Goal: Task Accomplishment & Management: Use online tool/utility

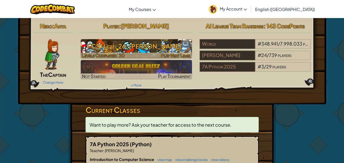
click at [142, 47] on h3 "CS1 Level 26: [PERSON_NAME]" at bounding box center [136, 45] width 111 height 11
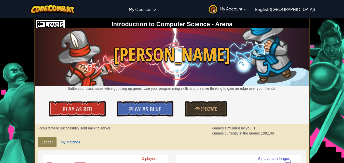
click at [59, 22] on span "Levels" at bounding box center [53, 24] width 21 height 7
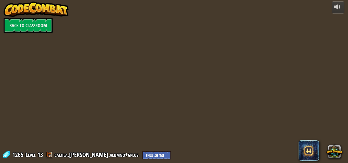
select select "en-[GEOGRAPHIC_DATA]"
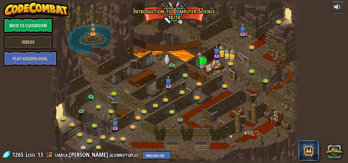
select select "en-[GEOGRAPHIC_DATA]"
click at [181, 91] on link at bounding box center [183, 92] width 10 height 10
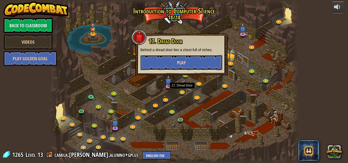
click at [175, 65] on button "Play" at bounding box center [181, 62] width 82 height 15
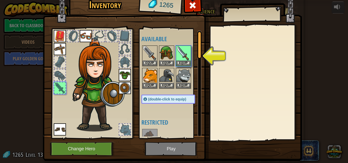
click at [168, 145] on img at bounding box center [172, 68] width 259 height 185
click at [180, 64] on button "Equip" at bounding box center [183, 62] width 14 height 5
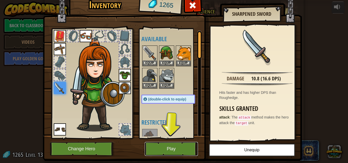
click at [188, 146] on button "Play" at bounding box center [171, 149] width 53 height 14
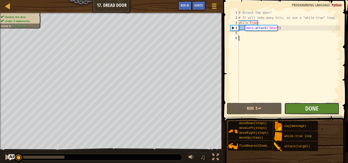
click at [303, 111] on button "Done" at bounding box center [311, 109] width 55 height 12
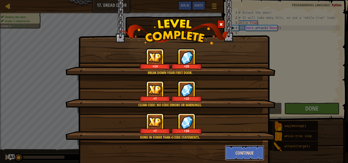
click at [238, 154] on button "Continue" at bounding box center [244, 152] width 39 height 15
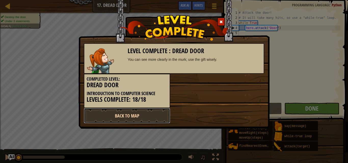
click at [133, 114] on link "Back to Map" at bounding box center [127, 115] width 86 height 15
select select "en-[GEOGRAPHIC_DATA]"
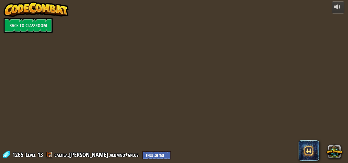
select select "en-[GEOGRAPHIC_DATA]"
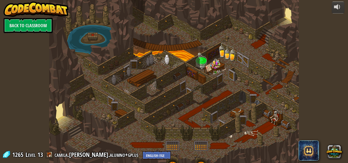
select select "en-[GEOGRAPHIC_DATA]"
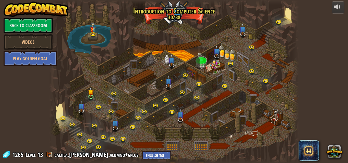
select select "en-[GEOGRAPHIC_DATA]"
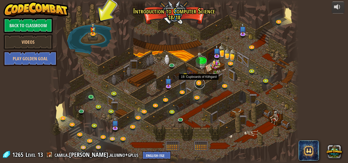
click at [198, 86] on link at bounding box center [200, 84] width 10 height 10
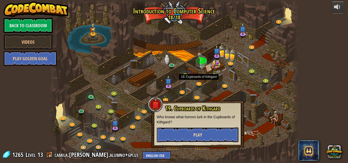
click at [203, 132] on button "Play" at bounding box center [198, 134] width 82 height 15
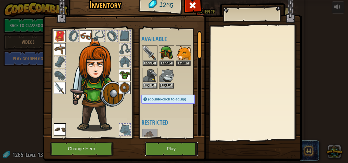
click at [180, 144] on button "Play" at bounding box center [171, 149] width 53 height 14
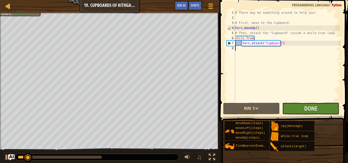
select select "en-[GEOGRAPHIC_DATA]"
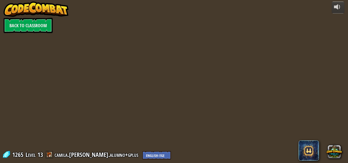
select select "en-[GEOGRAPHIC_DATA]"
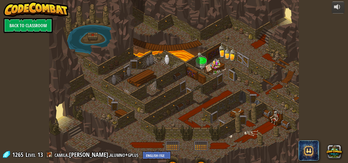
select select "en-[GEOGRAPHIC_DATA]"
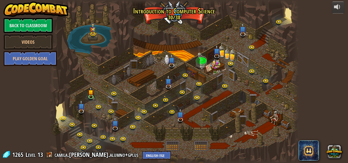
select select "en-[GEOGRAPHIC_DATA]"
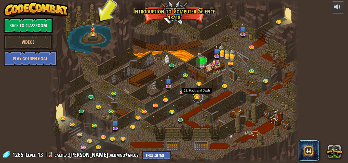
click at [199, 98] on link at bounding box center [198, 97] width 10 height 10
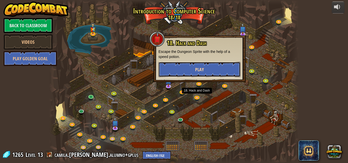
click at [191, 74] on button "Play" at bounding box center [199, 69] width 82 height 15
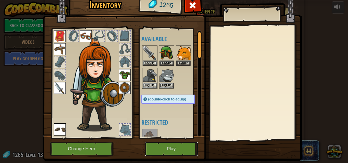
click at [175, 148] on button "Play" at bounding box center [171, 149] width 53 height 14
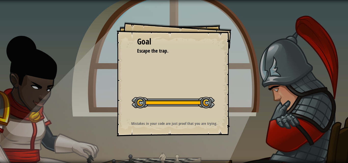
click at [168, 99] on div at bounding box center [173, 102] width 83 height 11
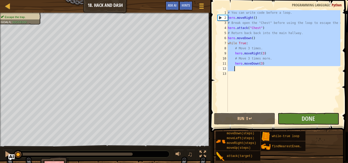
drag, startPoint x: 228, startPoint y: 11, endPoint x: 276, endPoint y: 66, distance: 73.3
click at [276, 66] on div "# You can write code before a loop. hero . moveRight ( ) # Break open the "Ches…" at bounding box center [284, 66] width 114 height 112
type textarea "hero.moveDown(3)"
click at [255, 88] on div "# You can write code before a loop. hero . moveRight ( ) # Break open the "Ches…" at bounding box center [284, 66] width 114 height 112
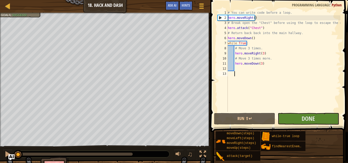
select select "en-[GEOGRAPHIC_DATA]"
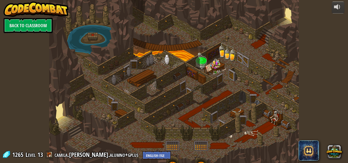
select select "en-[GEOGRAPHIC_DATA]"
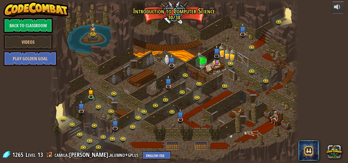
select select "en-[GEOGRAPHIC_DATA]"
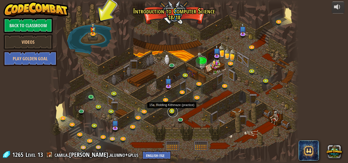
click at [170, 112] on link at bounding box center [173, 112] width 10 height 10
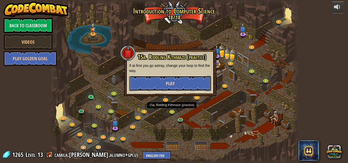
click at [169, 79] on button "Play" at bounding box center [170, 83] width 82 height 15
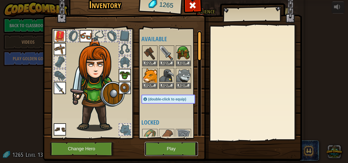
click at [161, 147] on button "Play" at bounding box center [171, 149] width 53 height 14
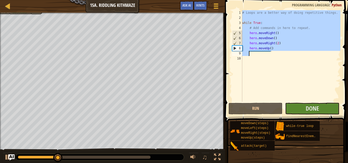
drag, startPoint x: 242, startPoint y: 11, endPoint x: 304, endPoint y: 53, distance: 74.0
click at [304, 53] on div "# Loops are a better way of doing repetitive things. while True : # Add command…" at bounding box center [290, 61] width 99 height 102
type textarea "hero.moveUp()"
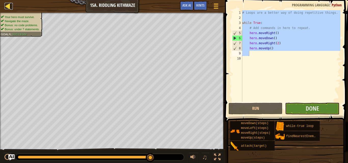
click at [5, 8] on div at bounding box center [8, 6] width 6 height 6
select select "en-[GEOGRAPHIC_DATA]"
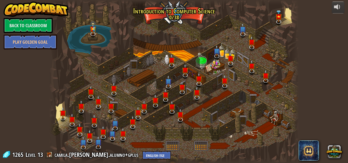
select select "en-[GEOGRAPHIC_DATA]"
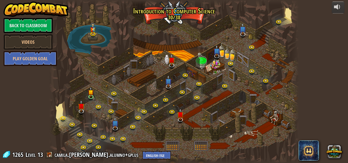
select select "en-[GEOGRAPHIC_DATA]"
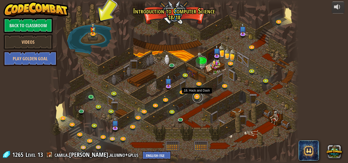
click at [196, 98] on link at bounding box center [198, 97] width 10 height 10
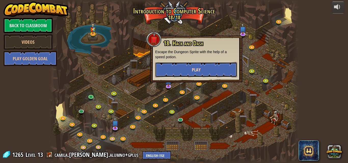
click at [190, 67] on button "Play" at bounding box center [196, 69] width 82 height 15
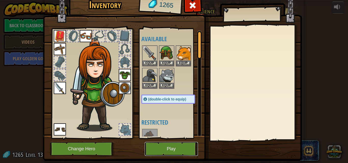
click at [170, 145] on button "Play" at bounding box center [171, 149] width 53 height 14
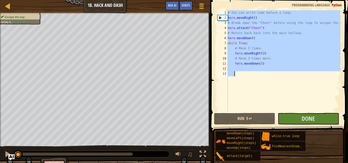
drag, startPoint x: 228, startPoint y: 10, endPoint x: 265, endPoint y: 59, distance: 61.5
click at [276, 75] on div "# You can write code before a loop. hero . moveRight ( ) # Break open the "Ches…" at bounding box center [284, 66] width 114 height 112
click at [11, 5] on div at bounding box center [8, 6] width 6 height 6
select select "en-[GEOGRAPHIC_DATA]"
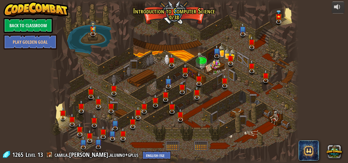
select select "en-[GEOGRAPHIC_DATA]"
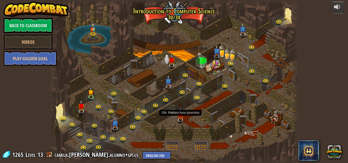
select select "en-[GEOGRAPHIC_DATA]"
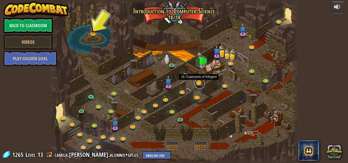
click at [198, 84] on link at bounding box center [200, 84] width 10 height 10
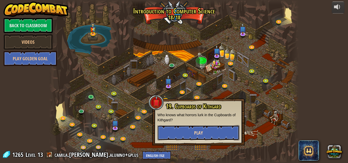
click at [188, 133] on button "Play" at bounding box center [198, 132] width 82 height 15
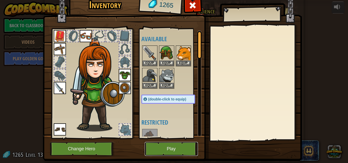
click at [173, 150] on button "Play" at bounding box center [171, 149] width 53 height 14
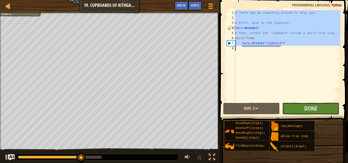
drag, startPoint x: 235, startPoint y: 11, endPoint x: 279, endPoint y: 44, distance: 55.1
click at [279, 44] on div "1 2 3 4 5 6 7 8 # There may be something around to help you! # First, move to t…" at bounding box center [283, 56] width 115 height 92
type textarea "hero.attack("Cupboard")"
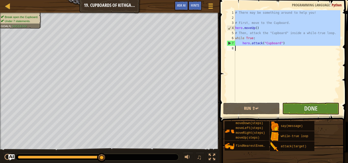
click at [245, 71] on div "# There may be something around to help you! # First, move to the Cupboard. her…" at bounding box center [287, 56] width 106 height 92
drag, startPoint x: 236, startPoint y: 11, endPoint x: 285, endPoint y: 35, distance: 55.2
click at [290, 46] on div "# There may be something around to help you! # First, move to the Cupboard. her…" at bounding box center [287, 61] width 106 height 102
type textarea "hero.attack("Cupboard")"
click at [12, 8] on link "Map" at bounding box center [11, 6] width 3 height 7
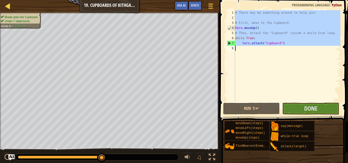
select select "en-[GEOGRAPHIC_DATA]"
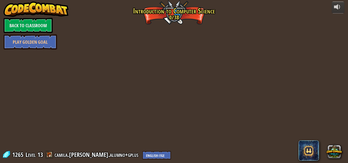
select select "en-[GEOGRAPHIC_DATA]"
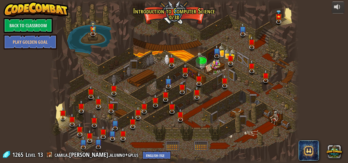
select select "en-[GEOGRAPHIC_DATA]"
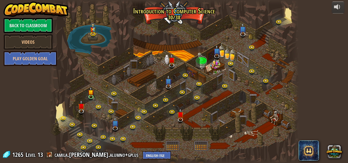
select select "en-[GEOGRAPHIC_DATA]"
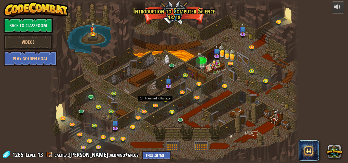
select select "en-[GEOGRAPHIC_DATA]"
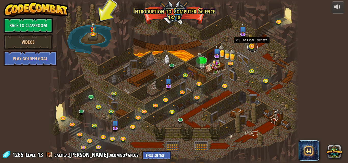
click at [249, 49] on link at bounding box center [252, 47] width 10 height 10
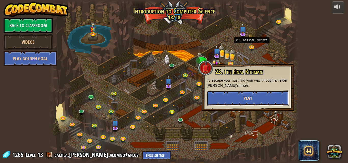
click at [249, 97] on span "Play" at bounding box center [247, 98] width 9 height 6
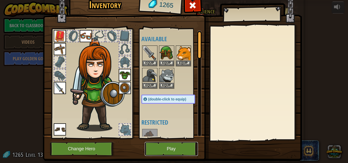
click at [151, 153] on button "Play" at bounding box center [171, 149] width 53 height 14
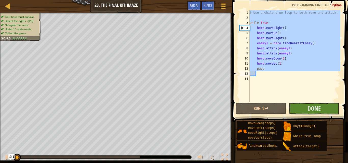
drag, startPoint x: 249, startPoint y: 11, endPoint x: 296, endPoint y: 71, distance: 76.0
click at [296, 71] on div "1 2 3 4 5 6 7 8 9 10 11 12 13 14 # Use a while-true loop to both move and attac…" at bounding box center [289, 56] width 102 height 92
type textarea "pass"
click at [279, 78] on div "# Use a while-true loop to both move and attack. while True : hero . moveRight …" at bounding box center [295, 61] width 92 height 102
drag, startPoint x: 250, startPoint y: 12, endPoint x: 304, endPoint y: 44, distance: 62.9
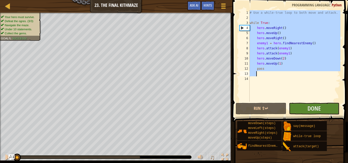
click at [327, 73] on div "# Use a while-true loop to both move and attack. while True : hero . moveRight …" at bounding box center [295, 61] width 92 height 102
paste textarea "hero.moveUp()"
type textarea "hero.moveUp()"
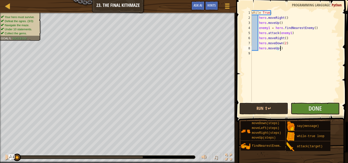
select select "en-[GEOGRAPHIC_DATA]"
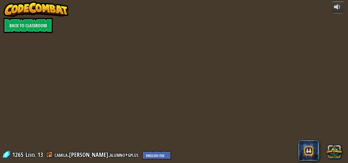
select select "en-[GEOGRAPHIC_DATA]"
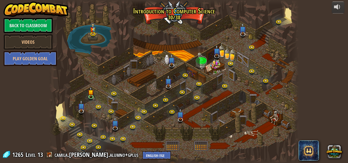
select select "en-[GEOGRAPHIC_DATA]"
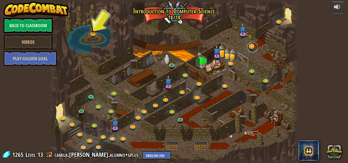
click at [250, 50] on link at bounding box center [252, 47] width 10 height 10
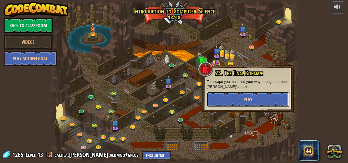
click at [257, 98] on button "Play" at bounding box center [248, 99] width 82 height 15
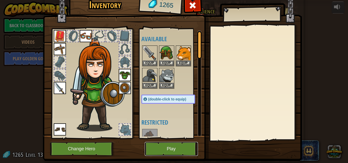
click at [186, 147] on button "Play" at bounding box center [171, 149] width 53 height 14
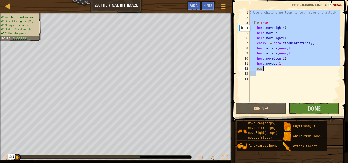
drag, startPoint x: 250, startPoint y: 12, endPoint x: 303, endPoint y: 71, distance: 79.1
click at [303, 71] on div "# Use a while-true loop to both move and attack. while True : hero . moveRight …" at bounding box center [295, 61] width 92 height 102
type textarea "hero.moveUp(1) pass"
click at [255, 80] on div "# Use a while-true loop to both move and attack. while True : hero . moveRight …" at bounding box center [295, 61] width 92 height 102
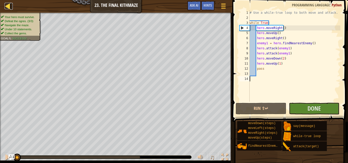
click at [5, 4] on div at bounding box center [8, 6] width 6 height 6
select select "en-[GEOGRAPHIC_DATA]"
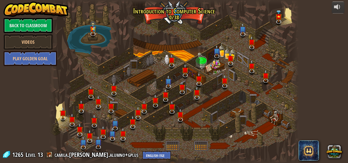
select select "en-[GEOGRAPHIC_DATA]"
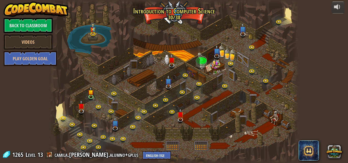
select select "en-[GEOGRAPHIC_DATA]"
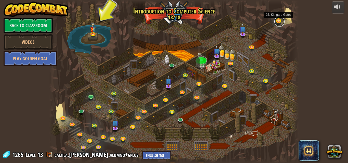
click at [275, 21] on link at bounding box center [279, 22] width 10 height 10
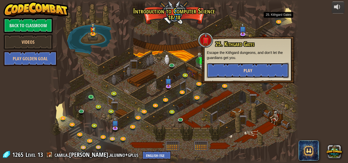
click at [267, 72] on button "Play" at bounding box center [248, 70] width 82 height 15
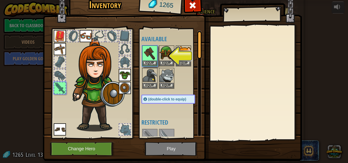
click at [180, 146] on img at bounding box center [172, 68] width 259 height 185
click at [152, 60] on img at bounding box center [150, 53] width 14 height 14
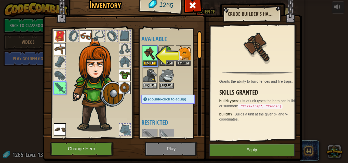
click at [179, 152] on img at bounding box center [172, 68] width 259 height 185
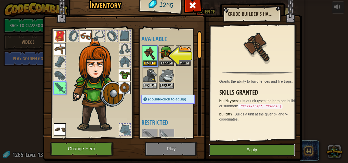
click at [222, 152] on button "Equip" at bounding box center [252, 150] width 86 height 13
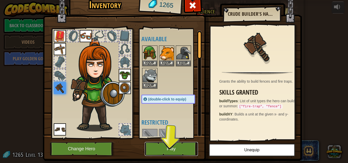
click at [182, 147] on button "Play" at bounding box center [171, 149] width 53 height 14
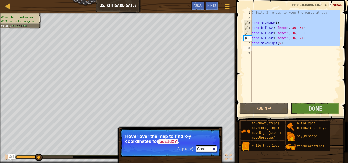
drag, startPoint x: 252, startPoint y: 11, endPoint x: 291, endPoint y: 48, distance: 53.3
click at [291, 48] on div "# Build 3 fences to keep the ogres at bay! hero . moveDown ( ) hero . buildXY (…" at bounding box center [296, 61] width 90 height 102
type textarea "hero.moveRight(5)"
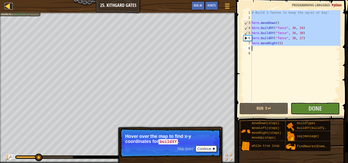
click at [9, 6] on div at bounding box center [8, 6] width 6 height 6
select select "en-[GEOGRAPHIC_DATA]"
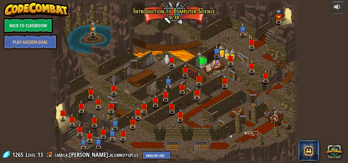
select select "en-[GEOGRAPHIC_DATA]"
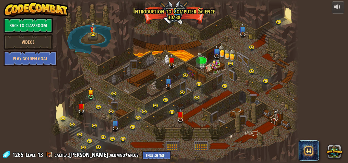
select select "en-[GEOGRAPHIC_DATA]"
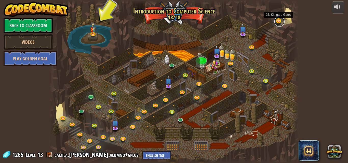
click at [276, 21] on link at bounding box center [279, 22] width 10 height 10
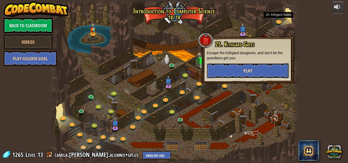
click at [252, 73] on button "Play" at bounding box center [248, 70] width 82 height 15
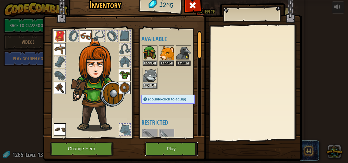
click at [173, 142] on button "Play" at bounding box center [171, 149] width 53 height 14
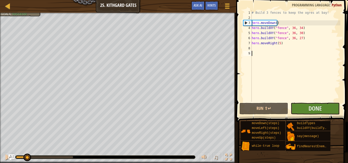
click at [3, 6] on div "Map Introduction to Computer Science 25. Kithgard Gates Game Menu Done Hints As…" at bounding box center [118, 6] width 236 height 13
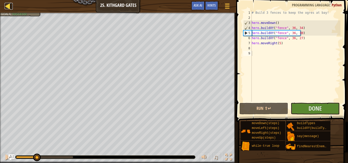
click at [5, 7] on div at bounding box center [8, 6] width 6 height 6
select select "en-[GEOGRAPHIC_DATA]"
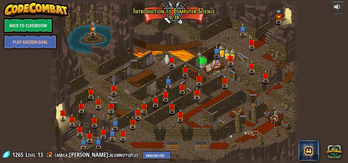
select select "en-[GEOGRAPHIC_DATA]"
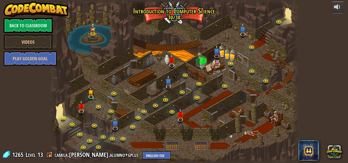
select select "en-[GEOGRAPHIC_DATA]"
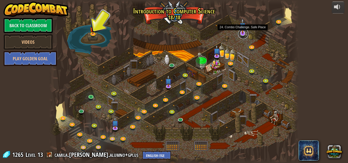
click at [241, 34] on link at bounding box center [243, 34] width 10 height 10
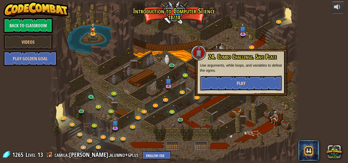
click at [247, 86] on button "Play" at bounding box center [241, 83] width 82 height 15
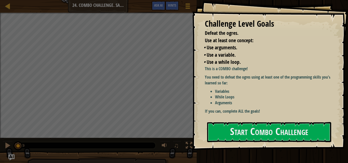
click at [227, 119] on div "Challenge Level Goals Defeat the ogres. Use at least one concept: • Use argumen…" at bounding box center [270, 75] width 156 height 150
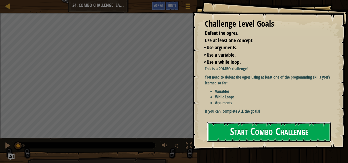
click at [229, 123] on button "Start Combo Challenge" at bounding box center [269, 132] width 124 height 20
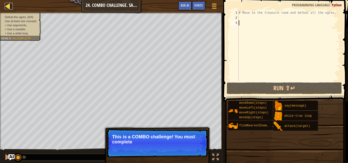
click at [8, 6] on div at bounding box center [8, 6] width 6 height 6
select select "en-[GEOGRAPHIC_DATA]"
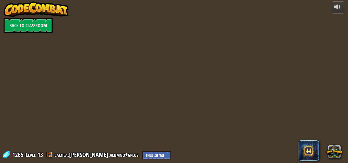
select select "en-[GEOGRAPHIC_DATA]"
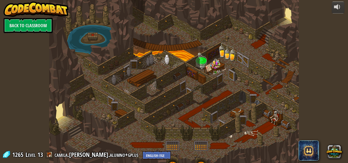
select select "en-[GEOGRAPHIC_DATA]"
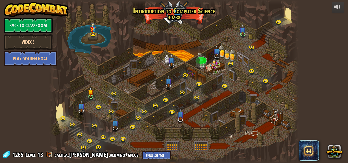
select select "en-[GEOGRAPHIC_DATA]"
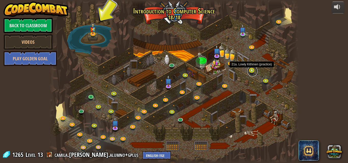
click at [255, 72] on link at bounding box center [252, 71] width 10 height 10
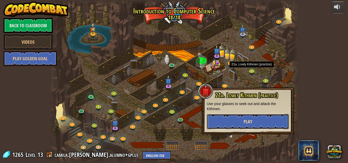
click at [268, 121] on button "Play" at bounding box center [248, 121] width 82 height 15
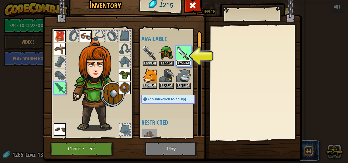
click at [187, 62] on button "Equip" at bounding box center [183, 62] width 14 height 5
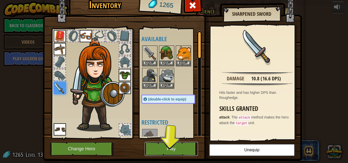
click at [189, 152] on button "Play" at bounding box center [171, 149] width 53 height 14
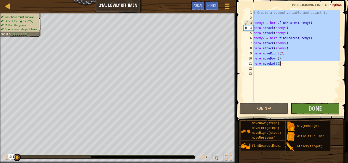
drag, startPoint x: 253, startPoint y: 11, endPoint x: 296, endPoint y: 64, distance: 68.1
click at [296, 64] on div "# Create a second variable and attack it! enemy1 = hero . findNearestEnemy ( ) …" at bounding box center [296, 61] width 88 height 102
type textarea "hero.moveDown() hero.moveLeft(2)"
click at [5, 5] on div at bounding box center [8, 6] width 6 height 6
select select "en-[GEOGRAPHIC_DATA]"
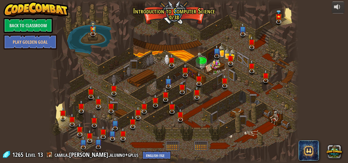
select select "en-[GEOGRAPHIC_DATA]"
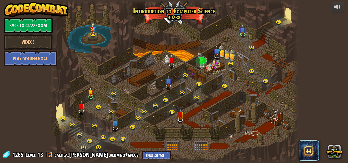
select select "en-[GEOGRAPHIC_DATA]"
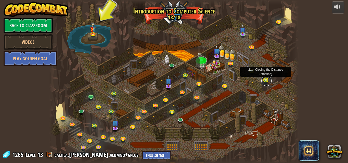
click at [262, 82] on link at bounding box center [266, 81] width 10 height 10
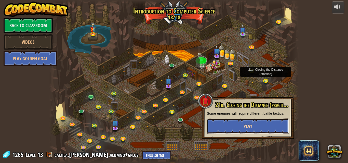
click at [264, 124] on button "Play" at bounding box center [248, 126] width 82 height 15
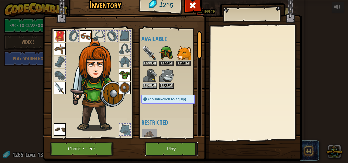
click at [179, 145] on button "Play" at bounding box center [171, 149] width 53 height 14
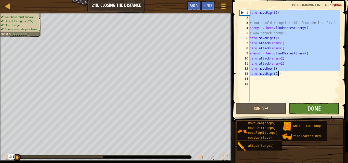
drag, startPoint x: 250, startPoint y: 11, endPoint x: 297, endPoint y: 75, distance: 79.6
click at [297, 75] on div "hero . moveRight ( ) # You should recognize this from the last level. enemy1 = …" at bounding box center [295, 61] width 92 height 102
type textarea "hero.moveDown() hero.moveRight(2)"
click at [11, 5] on link "Map" at bounding box center [11, 6] width 3 height 7
select select "en-[GEOGRAPHIC_DATA]"
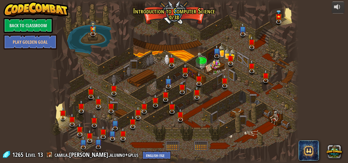
select select "en-[GEOGRAPHIC_DATA]"
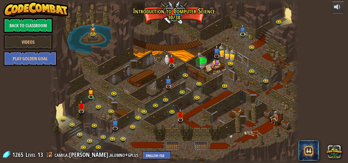
select select "en-[GEOGRAPHIC_DATA]"
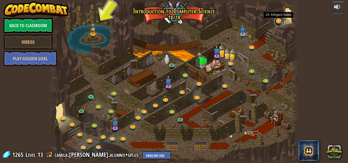
click at [276, 24] on link at bounding box center [279, 22] width 10 height 10
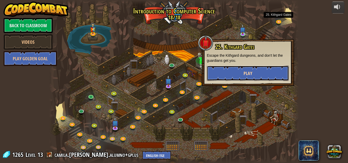
click at [261, 72] on button "Play" at bounding box center [248, 73] width 82 height 15
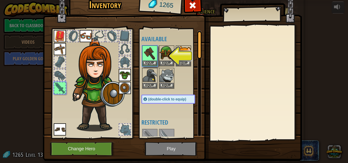
click at [186, 146] on img at bounding box center [172, 68] width 259 height 185
click at [144, 62] on button "Equip" at bounding box center [150, 62] width 14 height 5
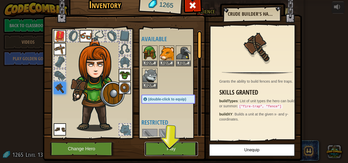
click at [175, 148] on button "Play" at bounding box center [171, 149] width 53 height 14
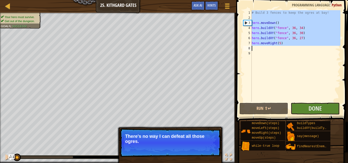
drag, startPoint x: 252, startPoint y: 12, endPoint x: 283, endPoint y: 50, distance: 49.0
click at [283, 50] on div "# Build 3 fences to keep the ogres at bay! hero . moveDown ( ) hero . buildXY (…" at bounding box center [296, 61] width 90 height 102
type textarea "hero.moveRight(5)"
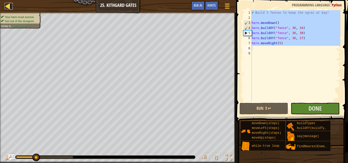
click at [6, 3] on div at bounding box center [8, 6] width 6 height 6
select select "en-[GEOGRAPHIC_DATA]"
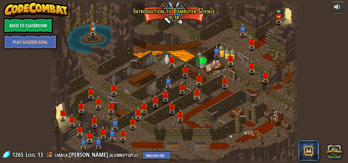
select select "en-[GEOGRAPHIC_DATA]"
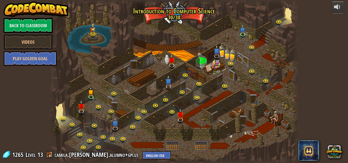
select select "en-[GEOGRAPHIC_DATA]"
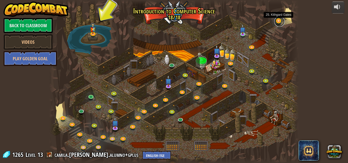
click at [276, 24] on link at bounding box center [279, 22] width 10 height 10
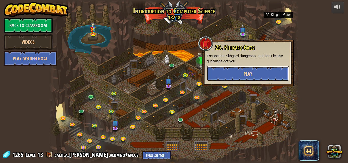
click at [227, 71] on button "Play" at bounding box center [248, 73] width 82 height 15
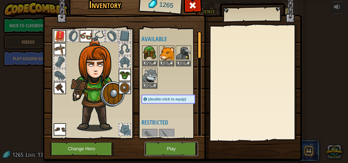
click at [173, 148] on button "Play" at bounding box center [171, 149] width 53 height 14
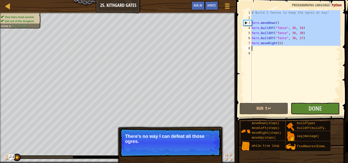
drag, startPoint x: 252, startPoint y: 11, endPoint x: 282, endPoint y: 48, distance: 47.9
click at [282, 48] on div "# Build 3 fences to keep the ogres at bay! hero . moveDown ( ) hero . buildXY (…" at bounding box center [296, 61] width 90 height 102
type textarea "hero.moveRight(5)"
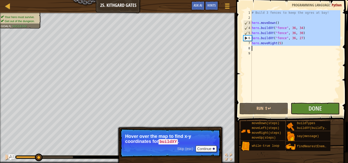
click at [4, 6] on div "Map Introduction to Computer Science 25. Kithgard Gates Game Menu Done Hints As…" at bounding box center [118, 6] width 236 height 13
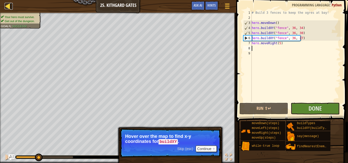
click at [6, 8] on div at bounding box center [8, 6] width 6 height 6
select select "en-[GEOGRAPHIC_DATA]"
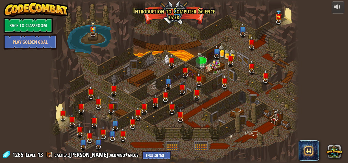
select select "en-[GEOGRAPHIC_DATA]"
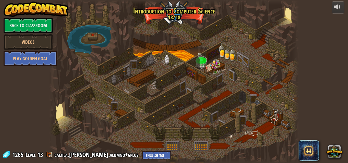
select select "en-[GEOGRAPHIC_DATA]"
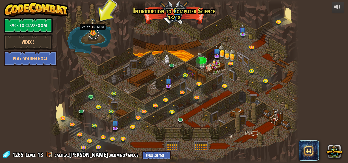
click at [91, 34] on link at bounding box center [94, 34] width 10 height 10
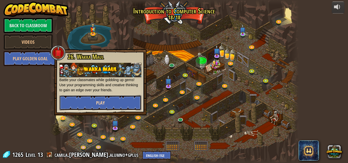
click at [118, 104] on button "Play" at bounding box center [100, 102] width 82 height 15
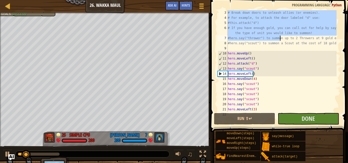
scroll to position [15, 0]
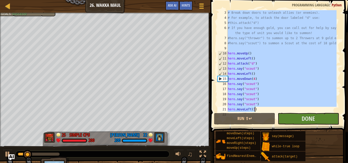
drag, startPoint x: 228, startPoint y: 12, endPoint x: 288, endPoint y: 108, distance: 113.0
click at [288, 108] on div "# Break down doors to unleash allies (or enemies). # For example, to attack the…" at bounding box center [282, 66] width 110 height 112
type textarea "hero.say("scout") hero.moveLeft(3)"
